Goal: Task Accomplishment & Management: Manage account settings

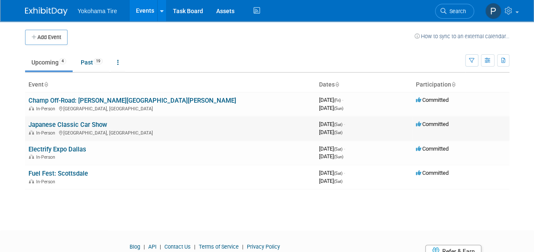
click at [74, 124] on link "Japanese Classic Car Show" at bounding box center [67, 125] width 79 height 8
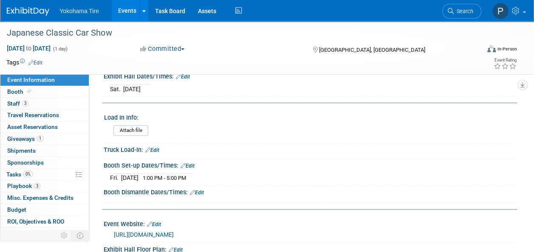
scroll to position [158, 0]
click at [152, 148] on link "Edit" at bounding box center [152, 150] width 14 height 6
select select "8"
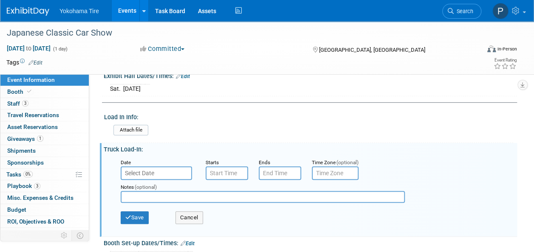
click at [156, 176] on input "text" at bounding box center [156, 173] width 71 height 14
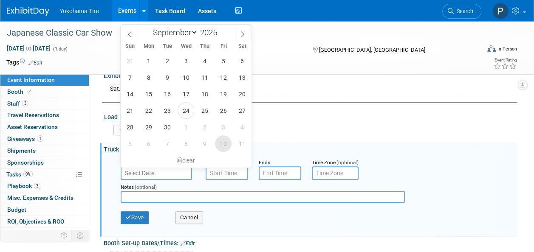
click at [221, 144] on span "10" at bounding box center [223, 143] width 17 height 17
type input "Oct 10, 2025"
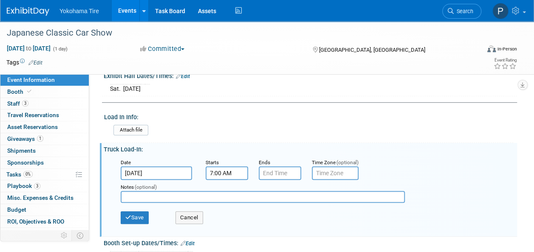
click at [220, 173] on input "7:00 AM" at bounding box center [227, 173] width 42 height 14
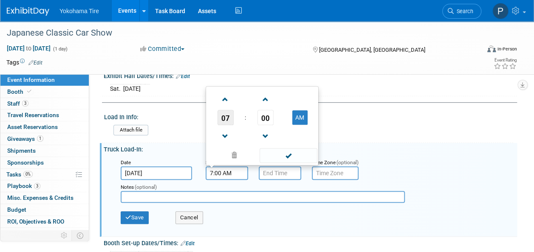
click at [224, 120] on span "07" at bounding box center [225, 117] width 16 height 15
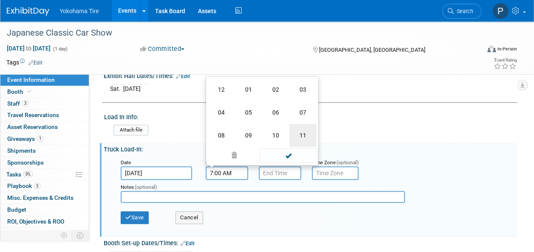
click at [301, 134] on td "11" at bounding box center [302, 135] width 27 height 23
type input "11:00 AM"
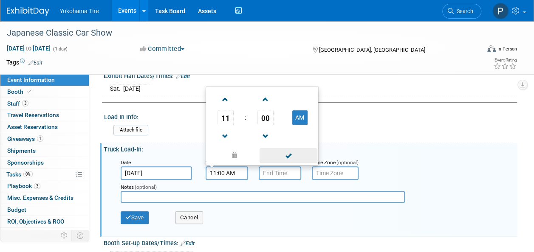
click at [279, 154] on span at bounding box center [287, 155] width 57 height 15
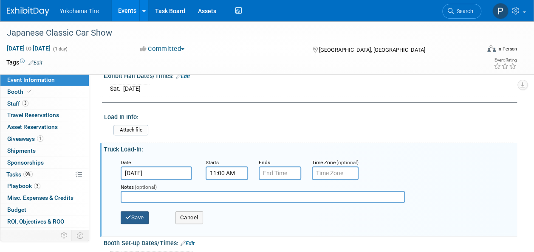
click at [137, 221] on button "Save" at bounding box center [135, 217] width 28 height 13
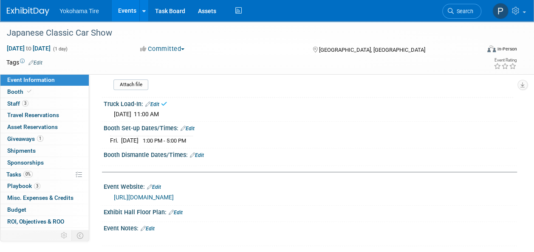
scroll to position [203, 0]
click at [199, 152] on link "Edit" at bounding box center [197, 155] width 14 height 6
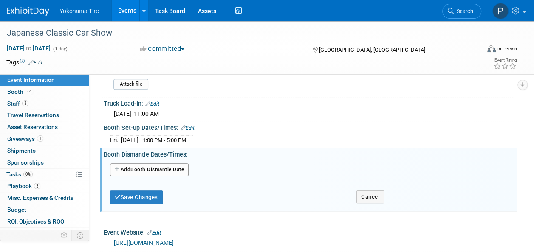
click at [175, 163] on button "Add Another Booth Dismantle Date" at bounding box center [149, 169] width 79 height 13
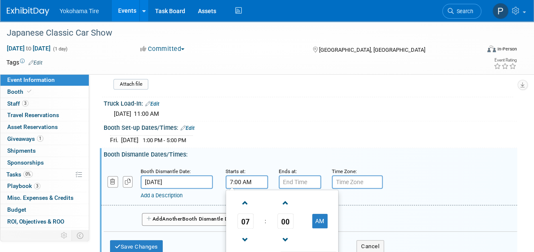
click at [257, 182] on input "7:00 AM" at bounding box center [246, 182] width 42 height 14
click at [248, 225] on span "07" at bounding box center [245, 221] width 16 height 15
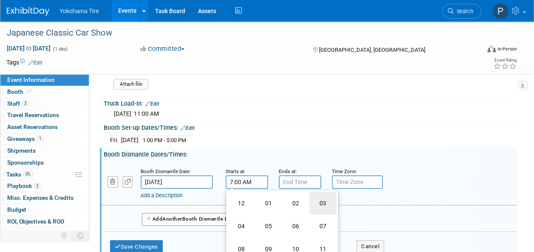
click at [325, 202] on td "03" at bounding box center [322, 203] width 27 height 23
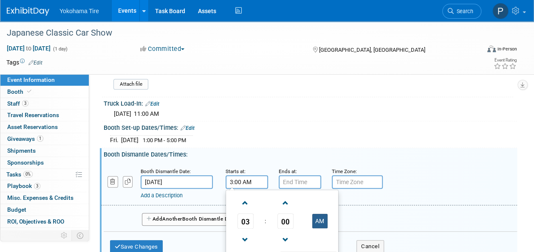
click at [316, 215] on button "AM" at bounding box center [319, 221] width 15 height 14
type input "3:00 PM"
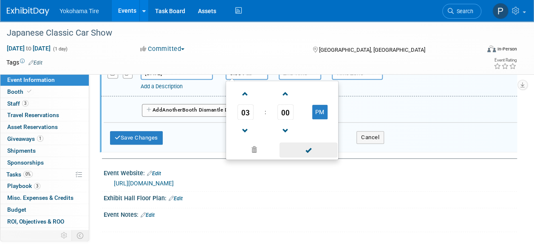
click at [309, 153] on span at bounding box center [307, 150] width 57 height 15
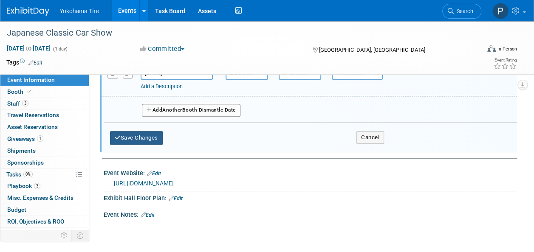
click at [138, 137] on button "Save Changes" at bounding box center [136, 138] width 53 height 14
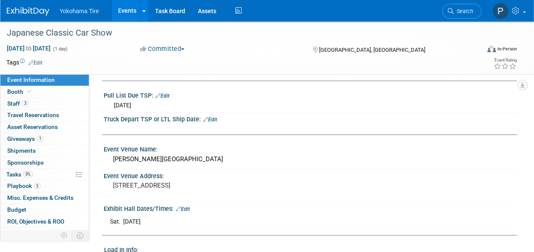
scroll to position [0, 0]
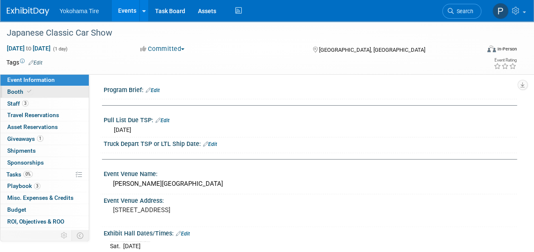
click at [61, 94] on link "Booth" at bounding box center [44, 91] width 88 height 11
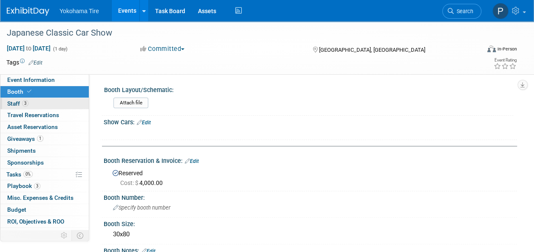
click at [59, 99] on link "3 Staff 3" at bounding box center [44, 103] width 88 height 11
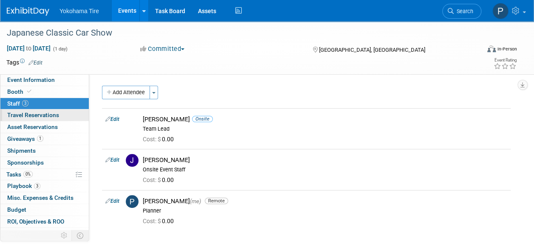
click at [45, 115] on span "Travel Reservations 0" at bounding box center [33, 115] width 52 height 7
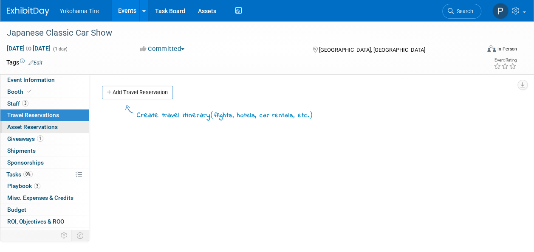
click at [36, 124] on span "Asset Reservations 0" at bounding box center [32, 127] width 51 height 7
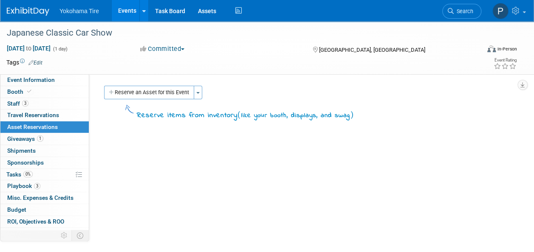
click at [37, 132] on link "0 Asset Reservations 0" at bounding box center [44, 126] width 88 height 11
click at [39, 138] on span "1" at bounding box center [40, 138] width 6 height 6
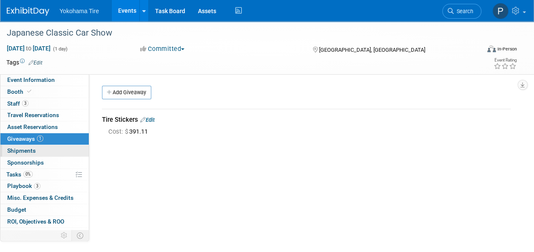
click at [42, 151] on link "0 Shipments 0" at bounding box center [44, 150] width 88 height 11
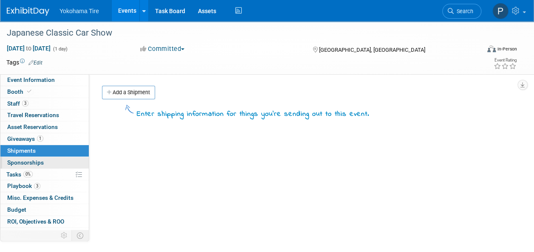
click at [64, 166] on link "0 Sponsorships 0" at bounding box center [44, 162] width 88 height 11
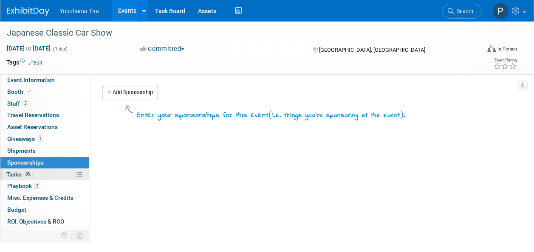
click at [56, 173] on link "0% Tasks 0%" at bounding box center [44, 174] width 88 height 11
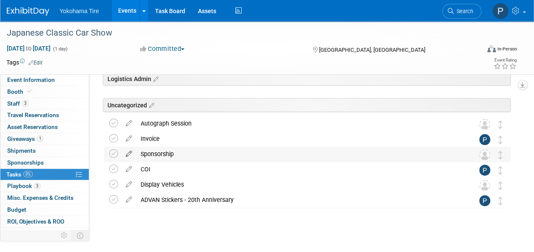
scroll to position [45, 0]
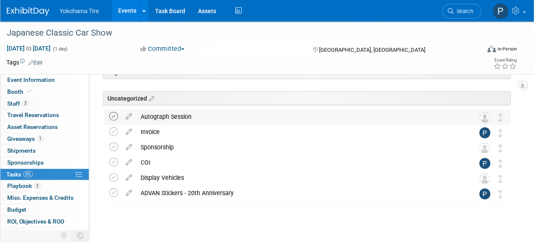
click at [114, 116] on icon at bounding box center [113, 116] width 9 height 9
click at [113, 130] on icon at bounding box center [113, 131] width 9 height 9
click at [113, 145] on icon at bounding box center [113, 147] width 9 height 9
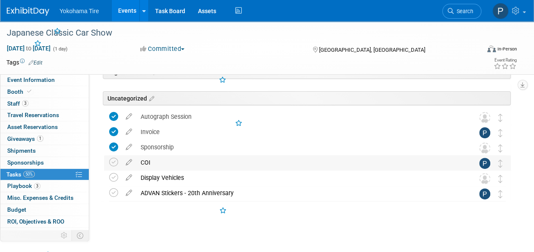
click at [114, 156] on td at bounding box center [115, 162] width 12 height 15
click at [114, 160] on icon at bounding box center [113, 162] width 9 height 9
click at [114, 174] on icon at bounding box center [113, 177] width 9 height 9
click at [115, 191] on icon at bounding box center [113, 193] width 9 height 9
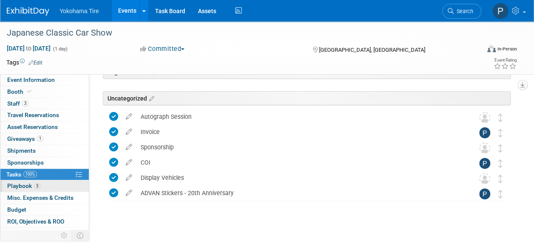
click at [31, 184] on span "Playbook 3" at bounding box center [23, 186] width 33 height 7
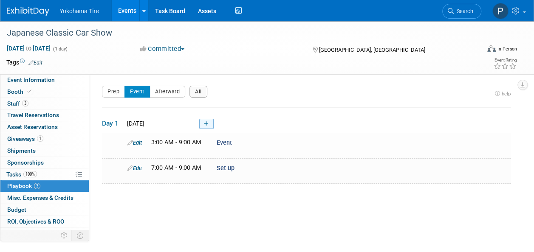
click at [205, 125] on icon at bounding box center [206, 123] width 5 height 5
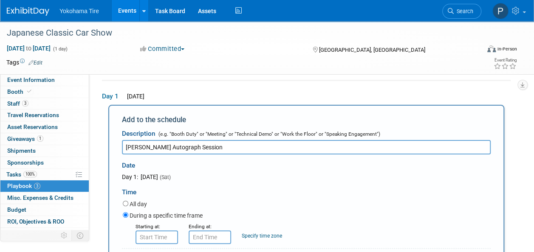
type input "Larry Chen Autograph Session"
click at [161, 236] on input "8:00 AM" at bounding box center [156, 238] width 42 height 14
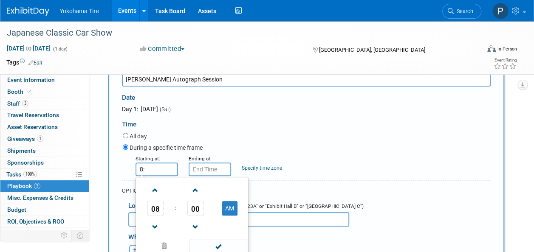
scroll to position [96, 0]
type input "8"
click at [152, 205] on span "08" at bounding box center [155, 207] width 16 height 15
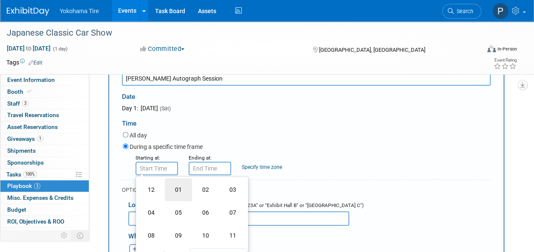
click at [179, 190] on td "01" at bounding box center [178, 189] width 27 height 23
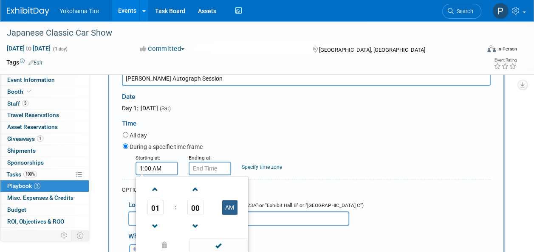
click at [228, 203] on button "AM" at bounding box center [229, 207] width 15 height 14
type input "1:00 PM"
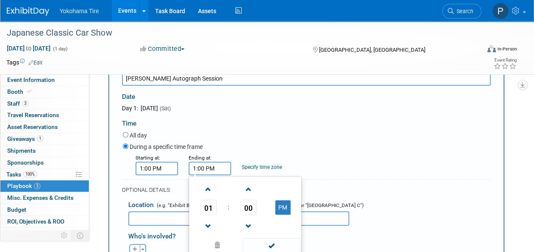
click at [208, 170] on input "1:00 PM" at bounding box center [210, 169] width 42 height 14
click at [242, 213] on span "00" at bounding box center [248, 207] width 16 height 15
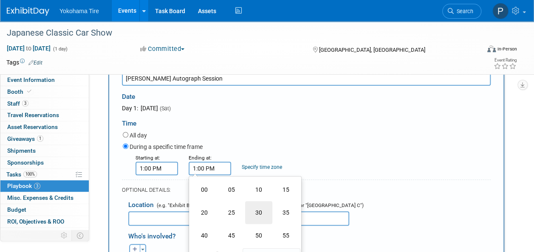
click at [259, 208] on td "30" at bounding box center [258, 212] width 27 height 23
type input "1:30 PM"
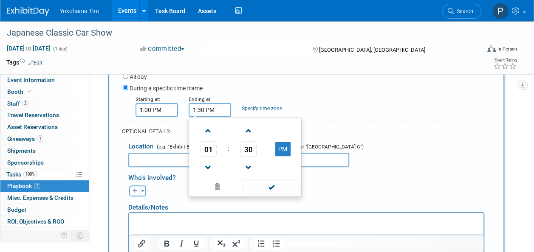
scroll to position [158, 0]
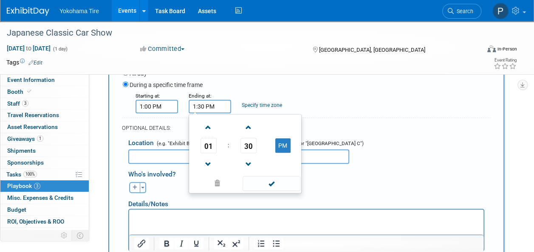
click at [268, 192] on div "01 : 30 PM 12 01 02 03 04 05 06 07 08 09 10 11 00 05 10 15 20 25 30 35 40 45 50…" at bounding box center [245, 153] width 113 height 79
click at [269, 183] on span at bounding box center [270, 183] width 57 height 15
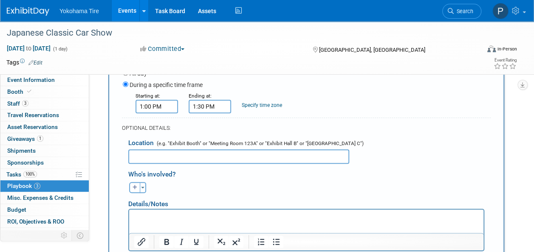
scroll to position [243, 0]
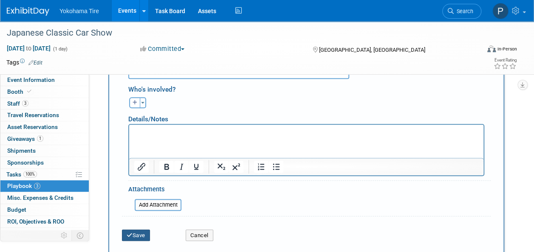
click at [144, 232] on button "Save" at bounding box center [136, 236] width 28 height 12
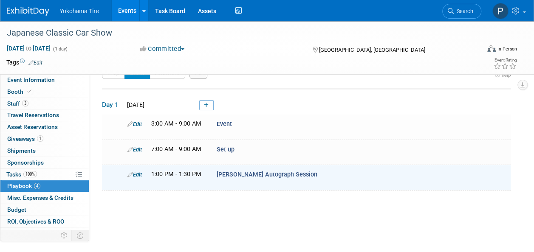
scroll to position [0, 0]
